Goal: Task Accomplishment & Management: Complete application form

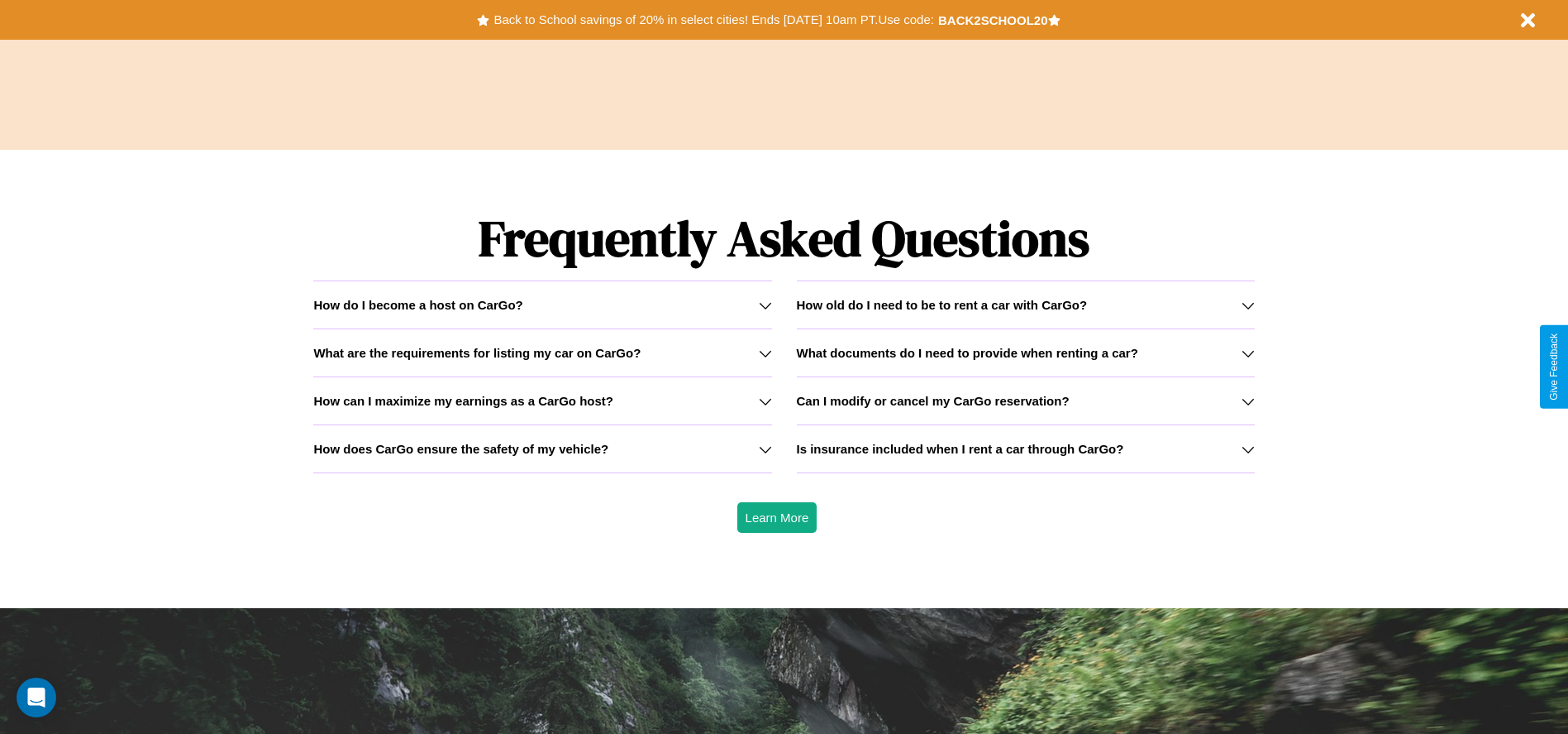
scroll to position [2373, 0]
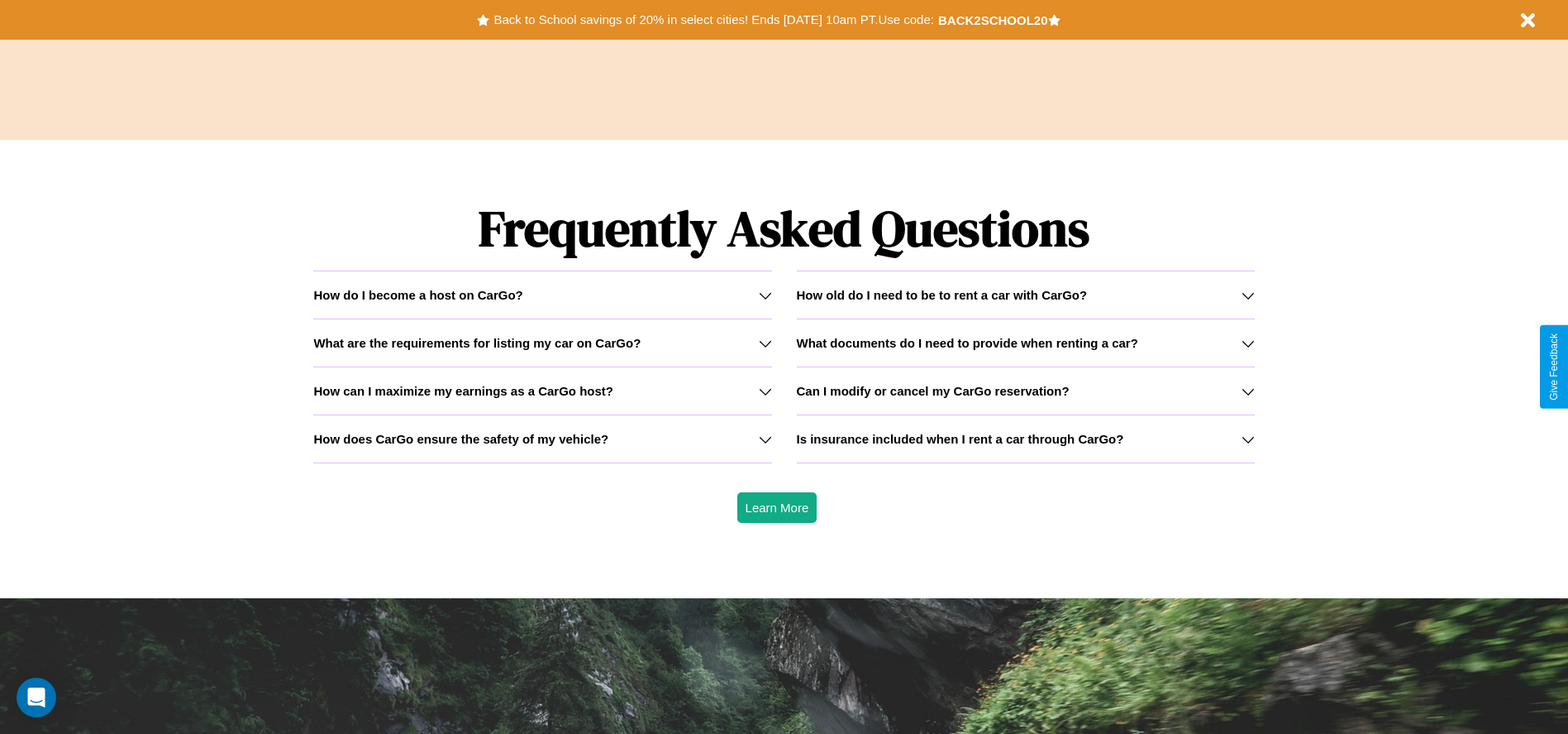
click at [542, 390] on h3 "How can I maximize my earnings as a CarGo host?" at bounding box center [463, 390] width 300 height 14
click at [1248, 343] on icon at bounding box center [1249, 344] width 14 height 14
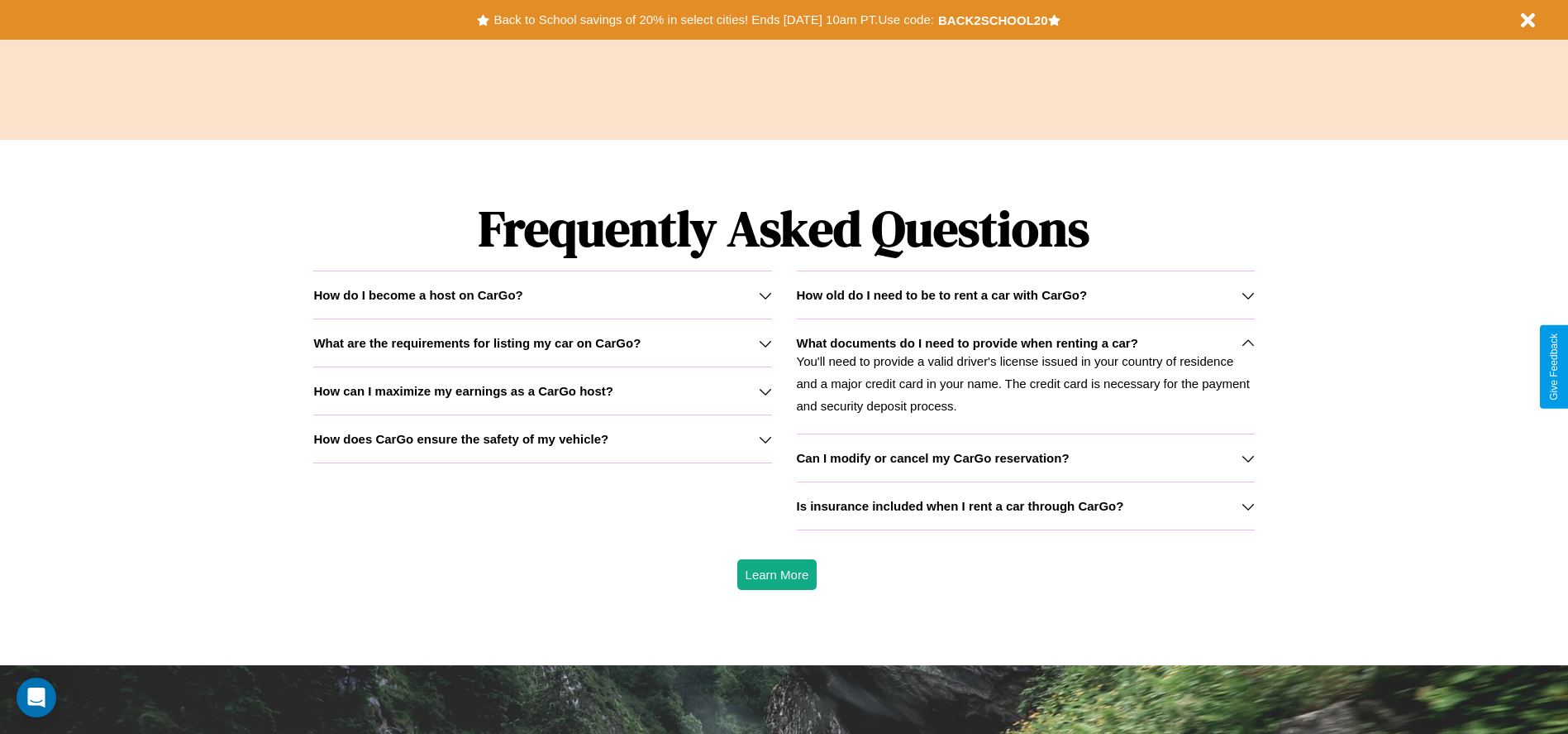
click at [765, 343] on icon at bounding box center [766, 344] width 14 height 14
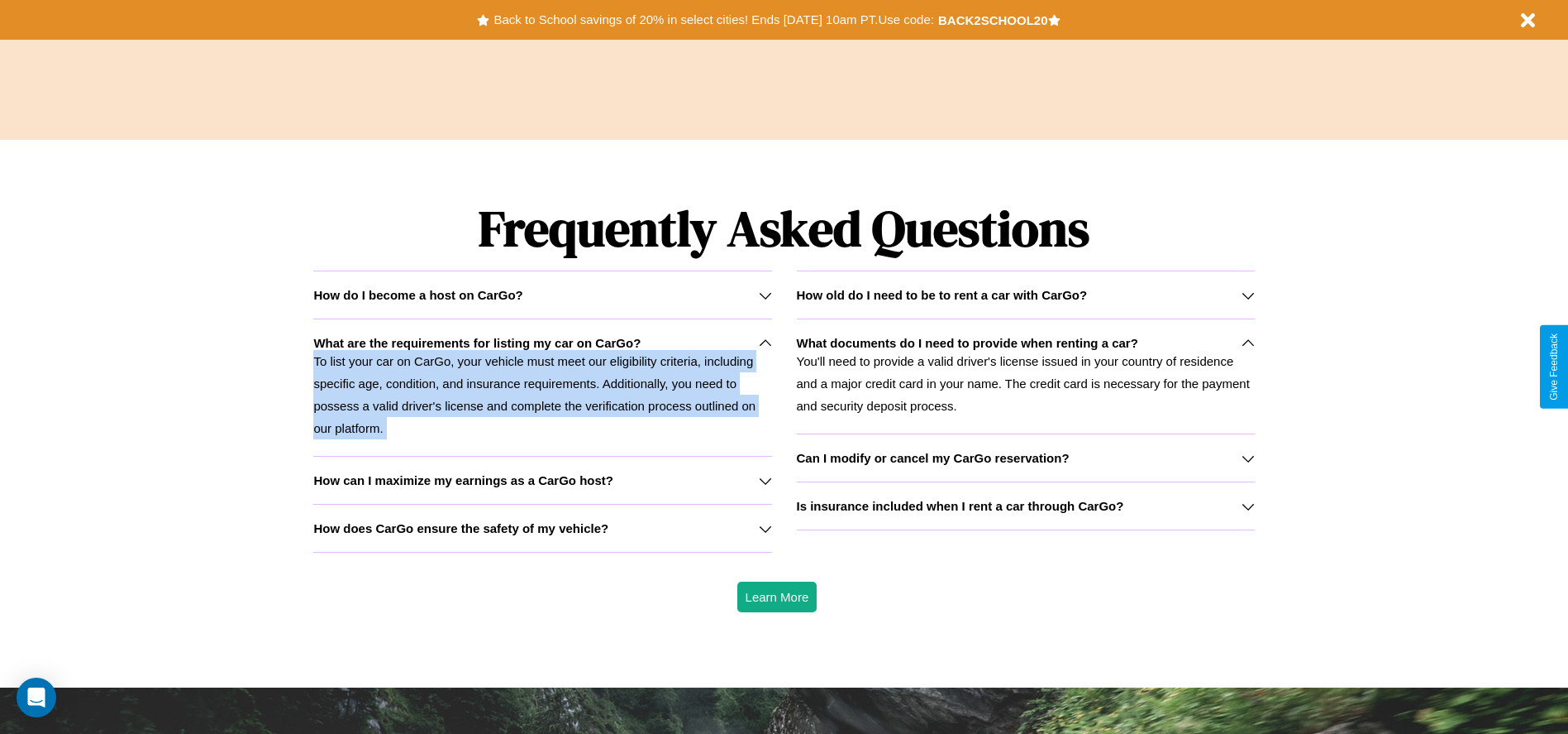
scroll to position [0, 0]
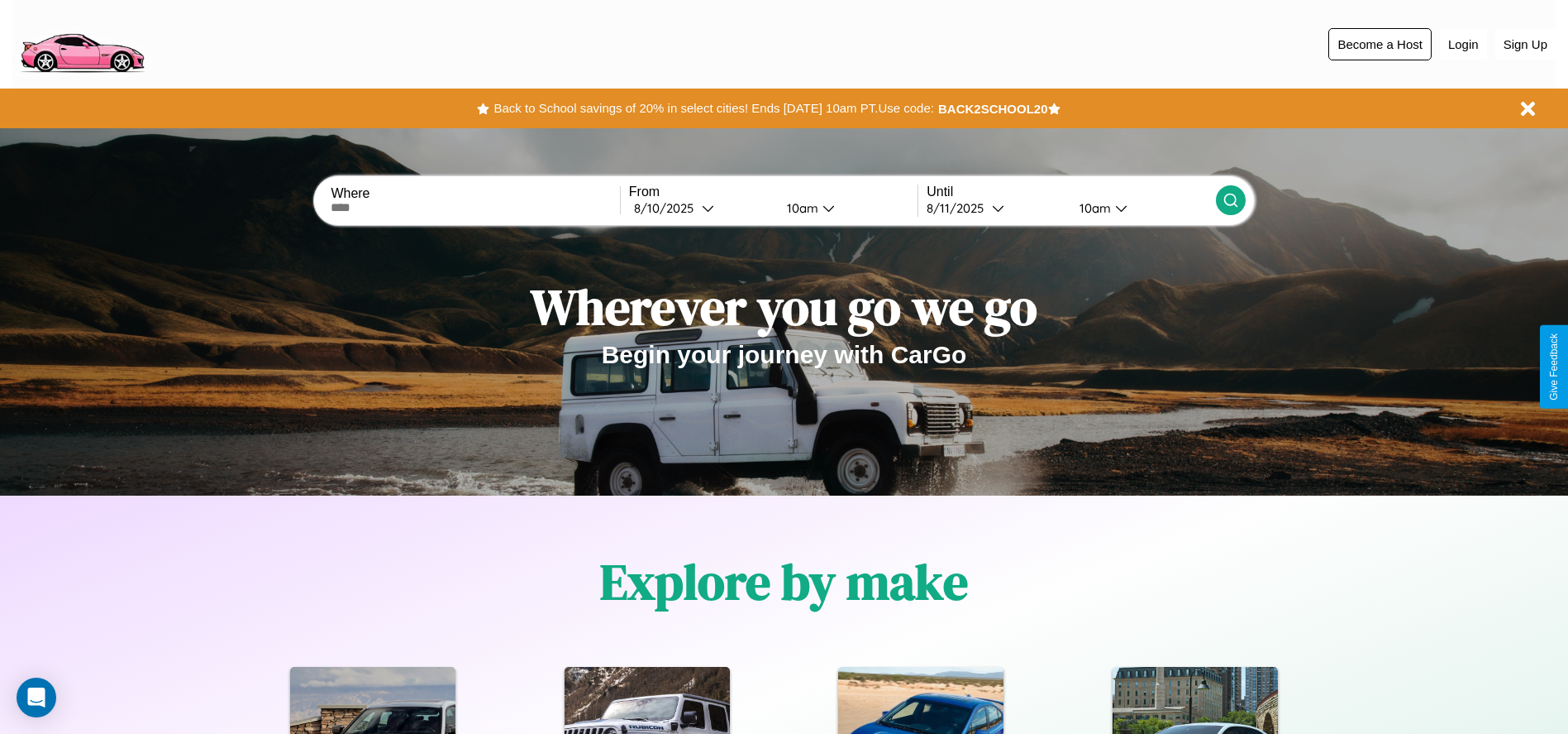
click at [1380, 44] on button "Become a Host" at bounding box center [1380, 44] width 103 height 32
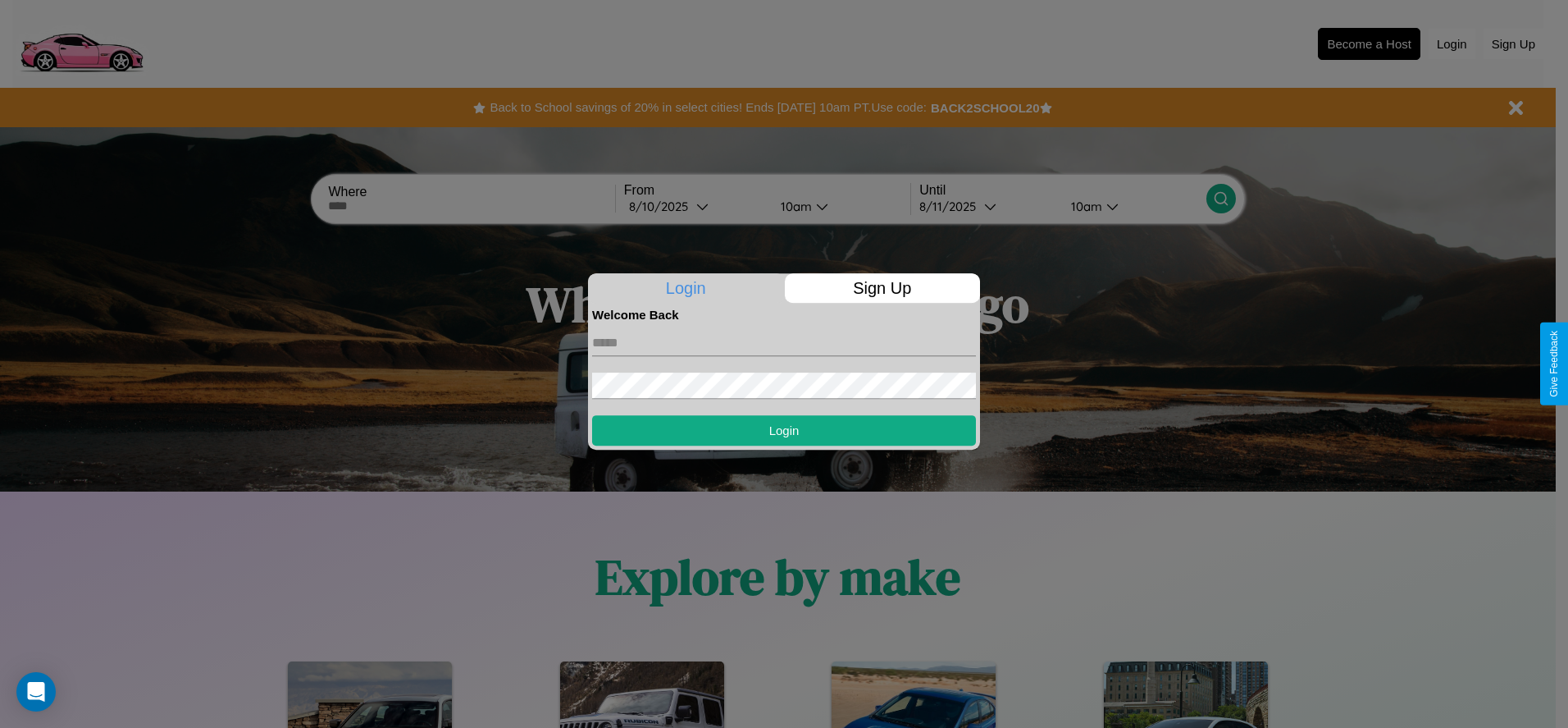
click at [882, 288] on p "Sign Up" at bounding box center [883, 288] width 196 height 30
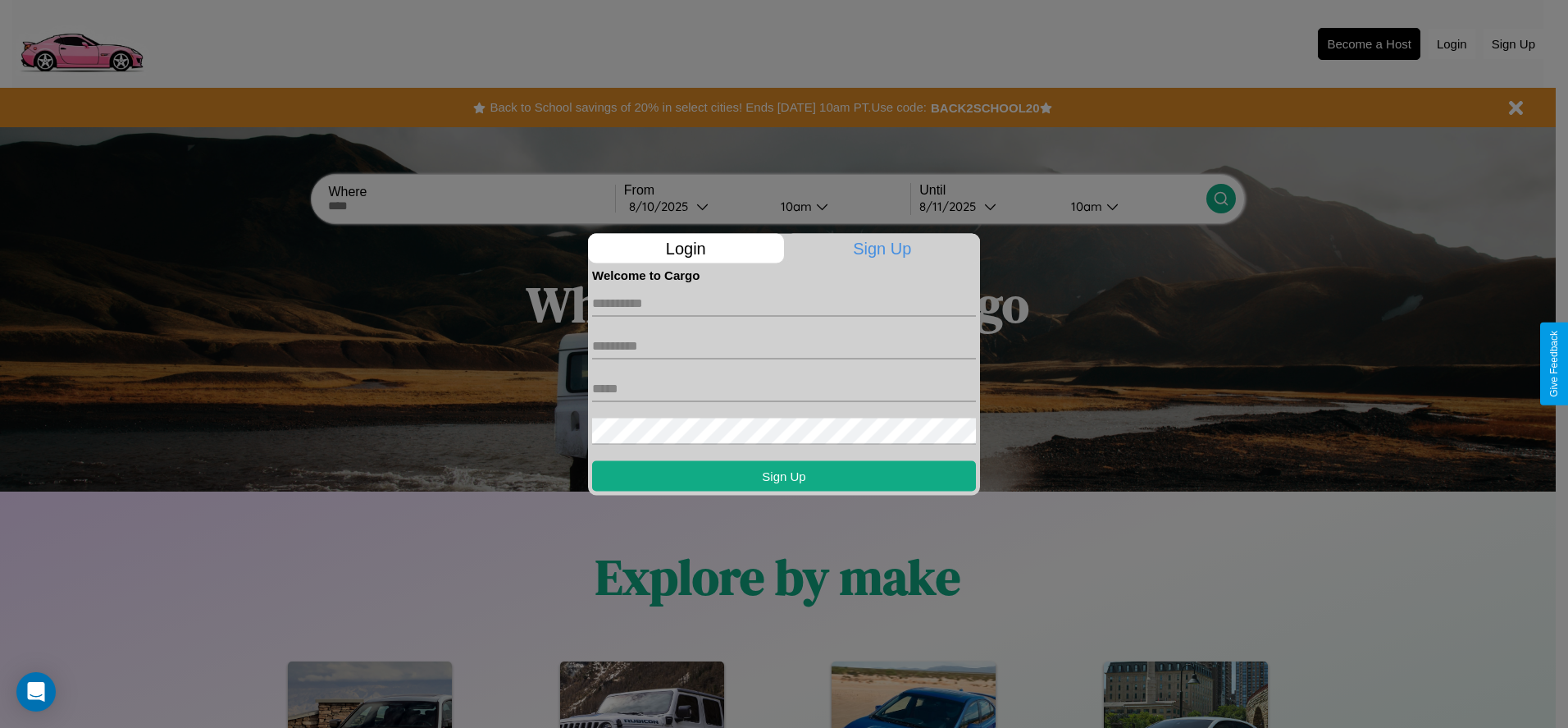
click at [1369, 43] on div at bounding box center [784, 364] width 1568 height 728
